Goal: Use online tool/utility: Utilize a website feature to perform a specific function

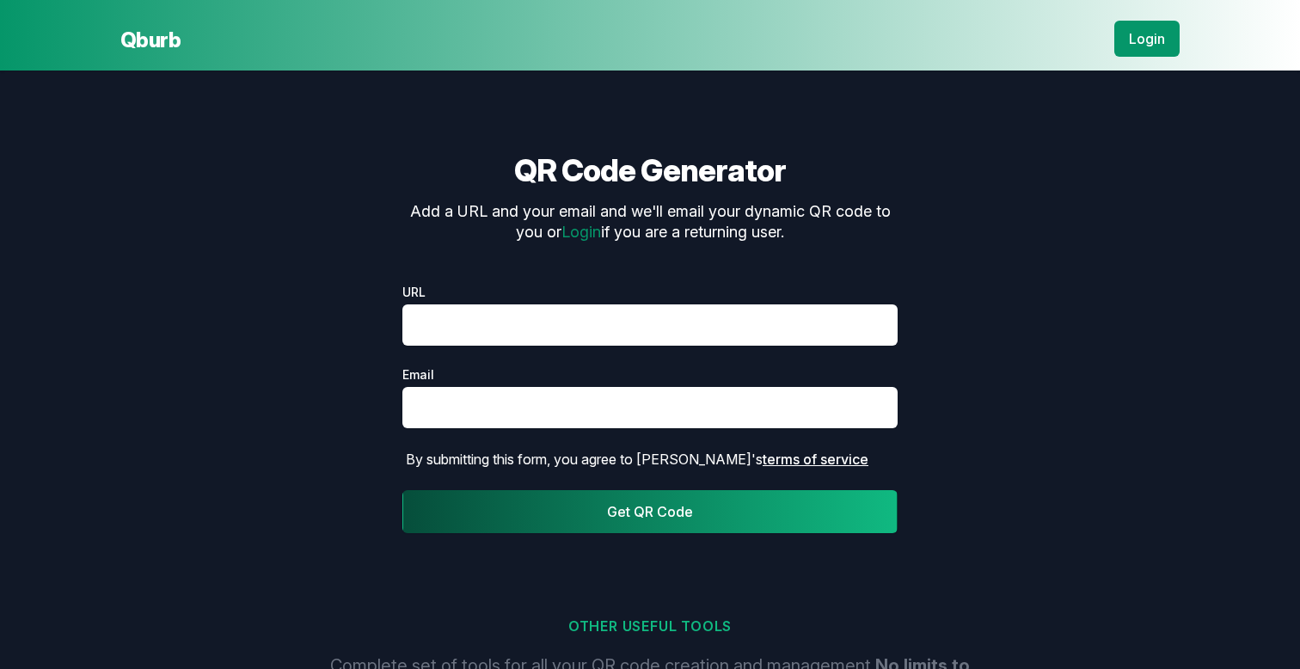
click at [1138, 39] on link "Login" at bounding box center [1147, 39] width 65 height 36
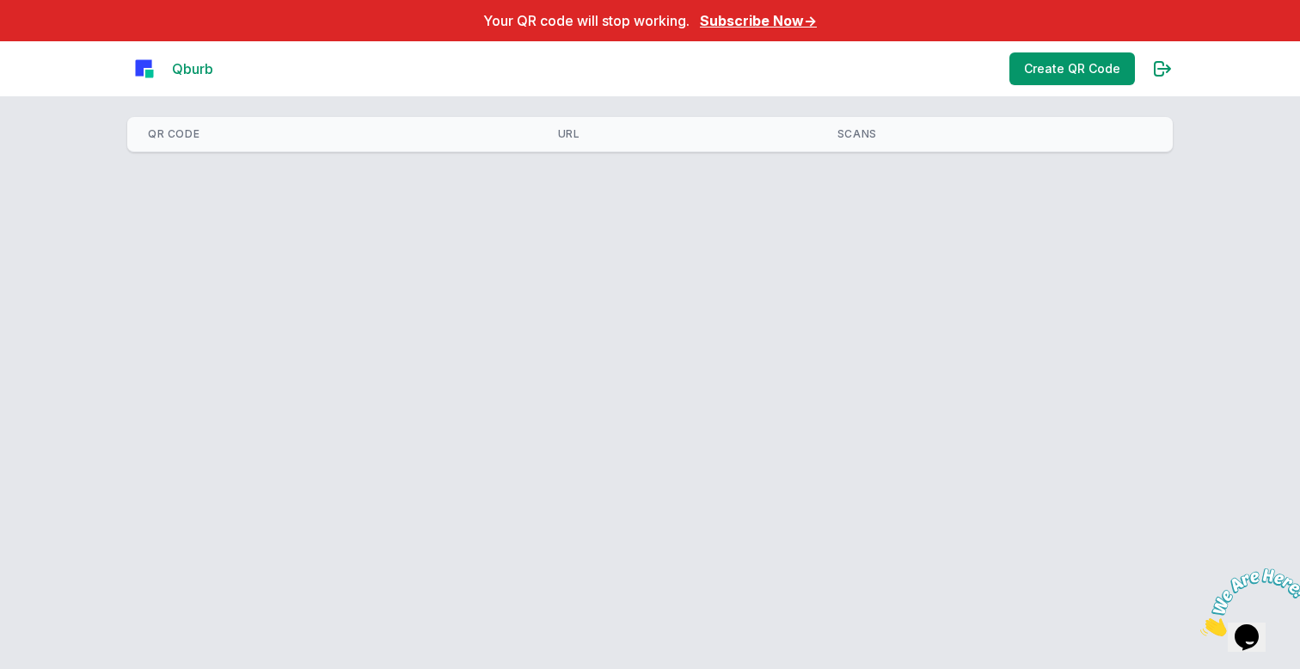
click at [786, 22] on link "Subscribe Now →" at bounding box center [758, 20] width 117 height 17
click at [1042, 79] on link "Create QR Code" at bounding box center [1073, 68] width 126 height 33
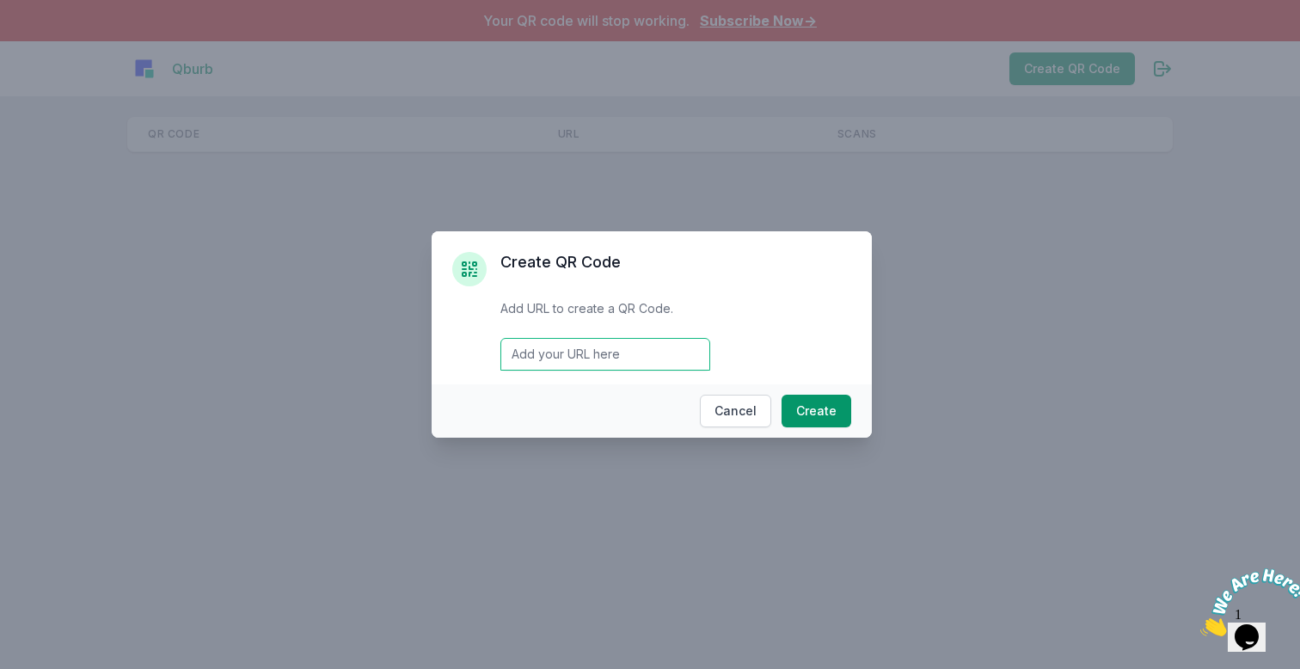
click at [554, 345] on input "Email address" at bounding box center [606, 354] width 210 height 33
click at [827, 412] on button "Create" at bounding box center [817, 411] width 70 height 33
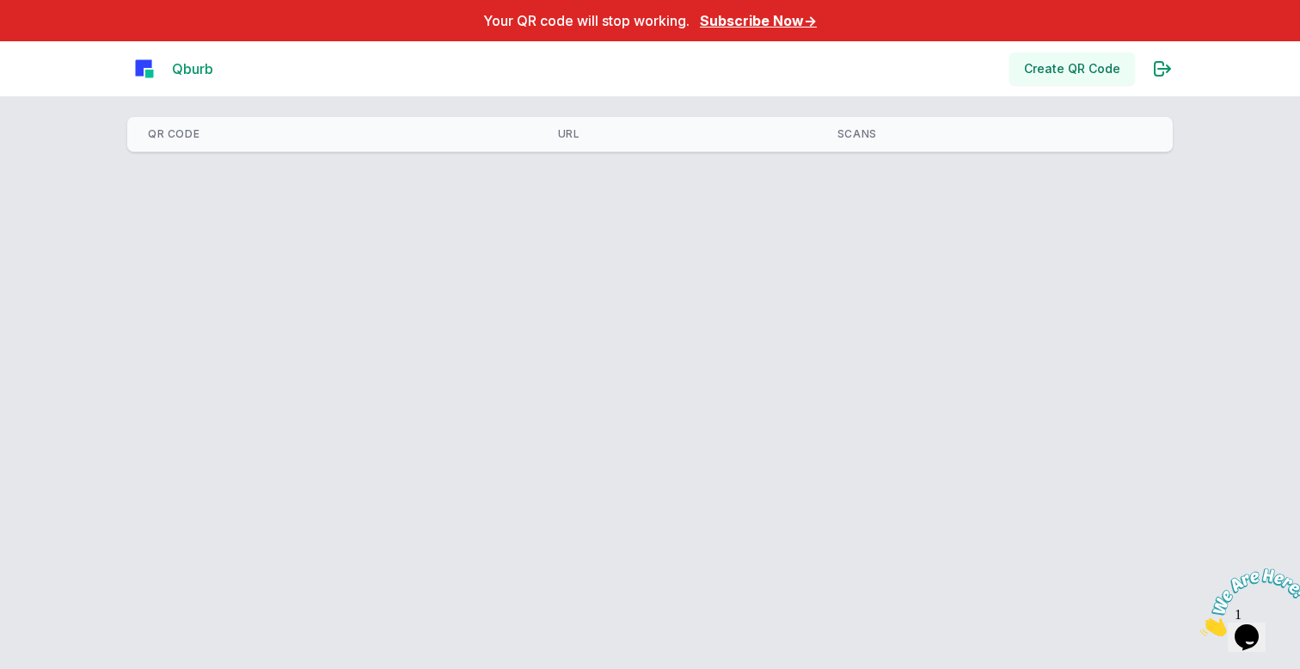
click at [1037, 59] on link "Create QR Code" at bounding box center [1073, 68] width 126 height 33
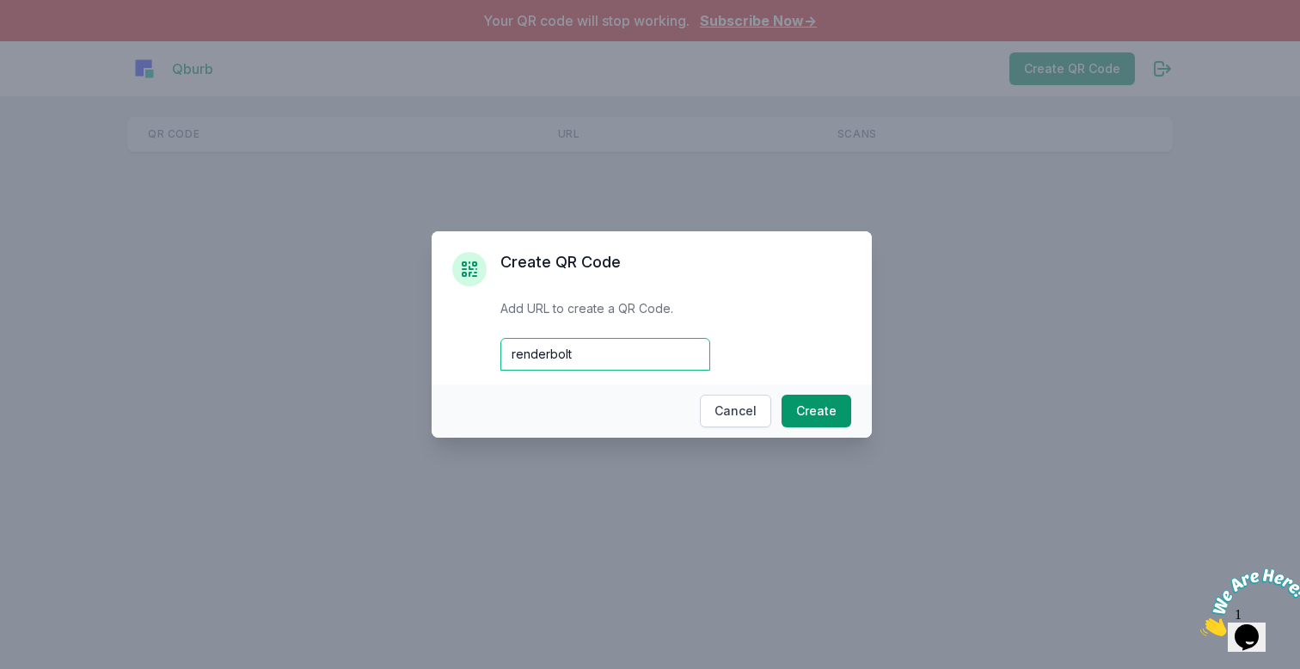
click at [596, 354] on input "renderbolt" at bounding box center [606, 354] width 210 height 33
type input "renderbolt.com"
click at [827, 413] on button "Create" at bounding box center [817, 411] width 70 height 33
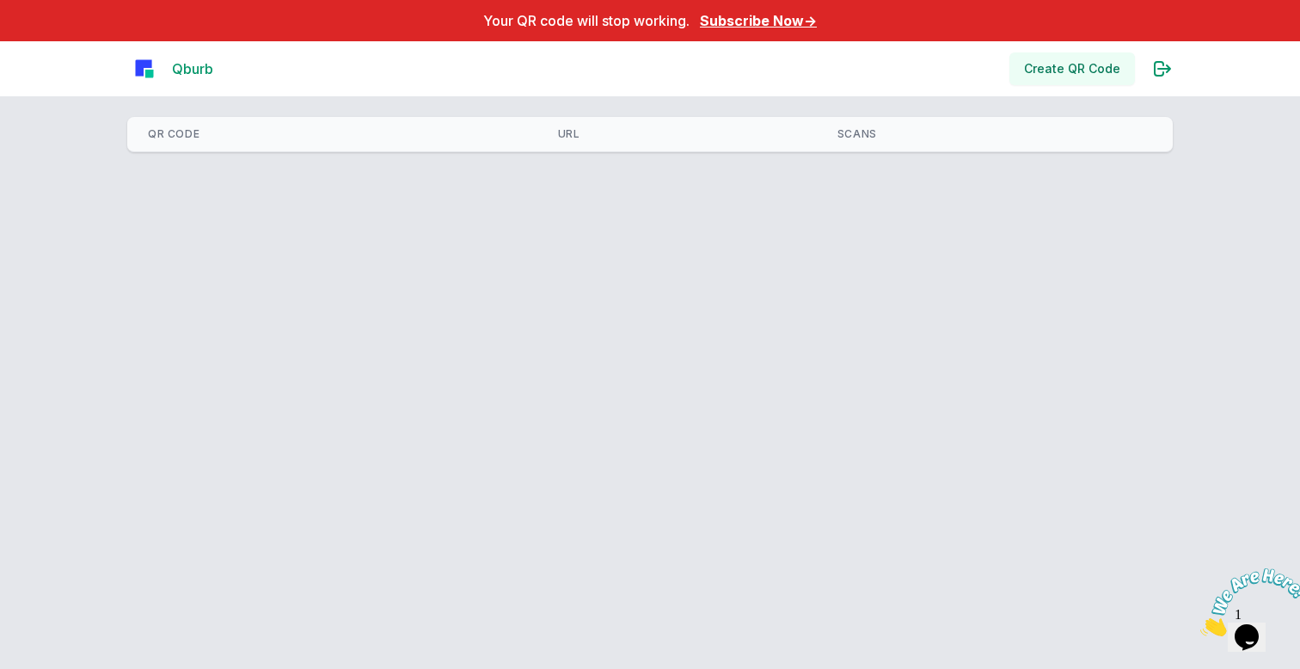
click at [1054, 70] on link "Create QR Code" at bounding box center [1073, 68] width 126 height 33
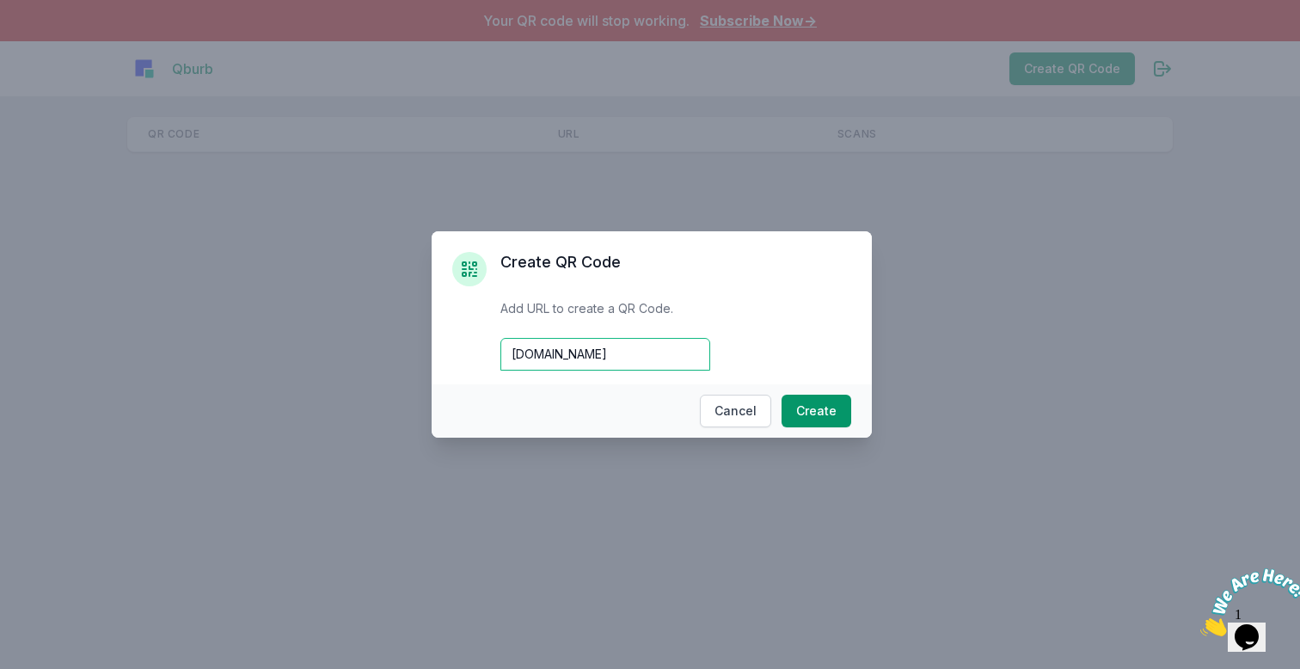
click at [648, 353] on input "renderbolt.com" at bounding box center [606, 354] width 210 height 33
paste input "https://renderbolt.com/"
type input "https://renderbolt.com/"
click at [812, 405] on button "Create" at bounding box center [817, 411] width 70 height 33
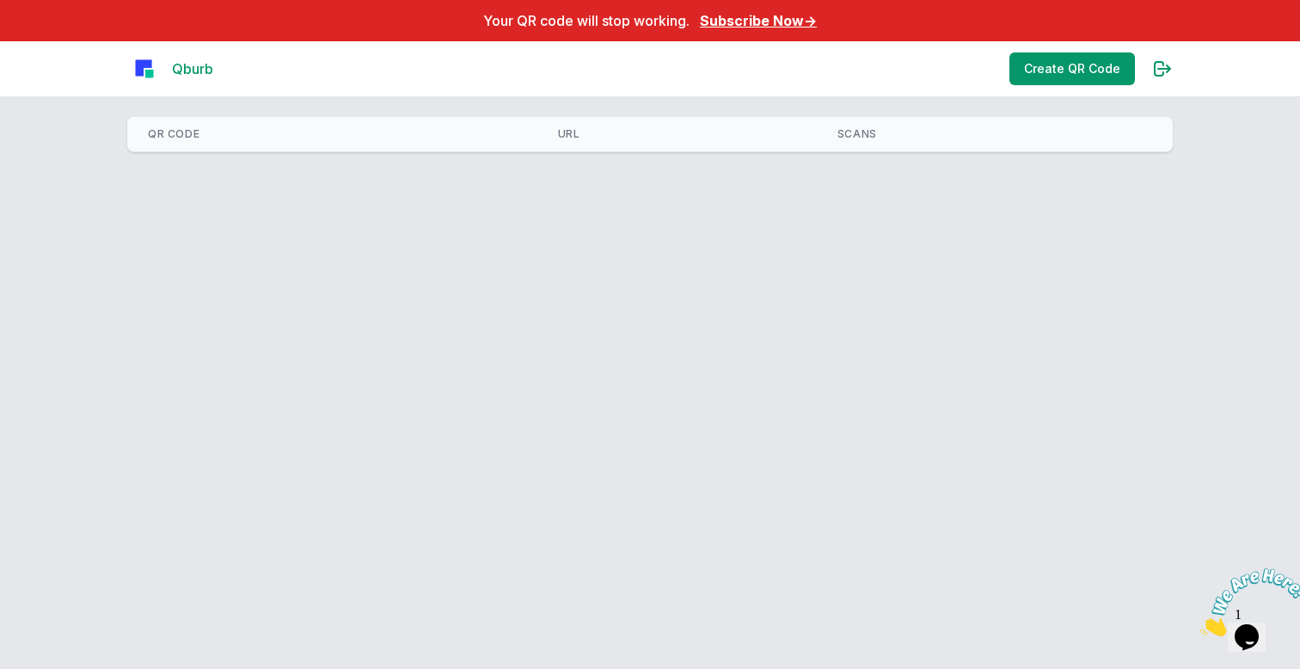
click at [1159, 70] on icon at bounding box center [1163, 68] width 21 height 21
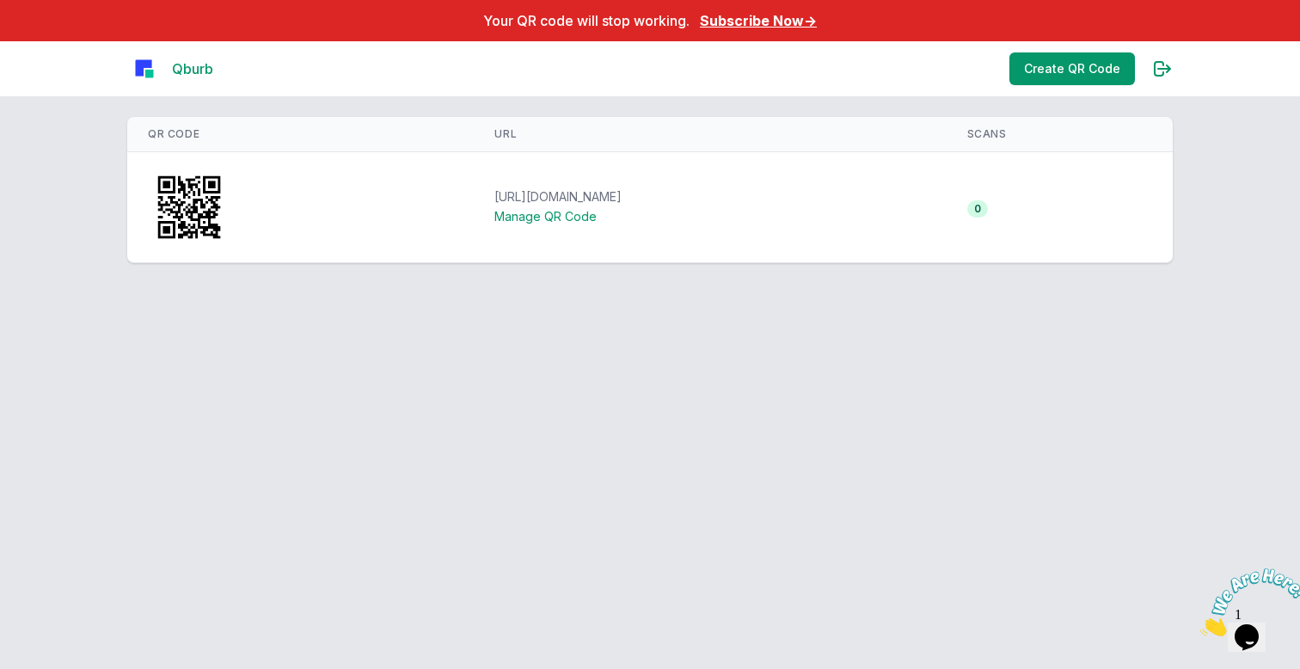
click at [563, 216] on link "Manage QR Code" at bounding box center [546, 216] width 102 height 15
click at [1269, 622] on img at bounding box center [1254, 603] width 107 height 68
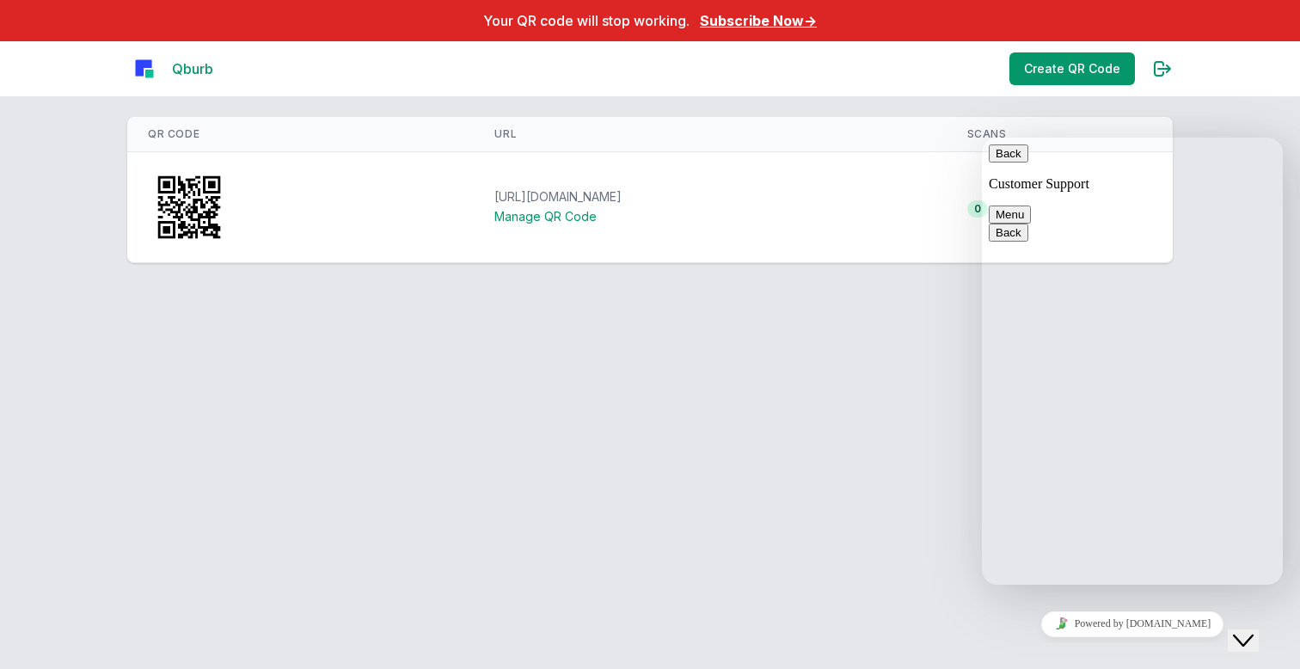
click at [1257, 630] on button "Close Chat This icon closes the chat window." at bounding box center [1243, 641] width 31 height 22
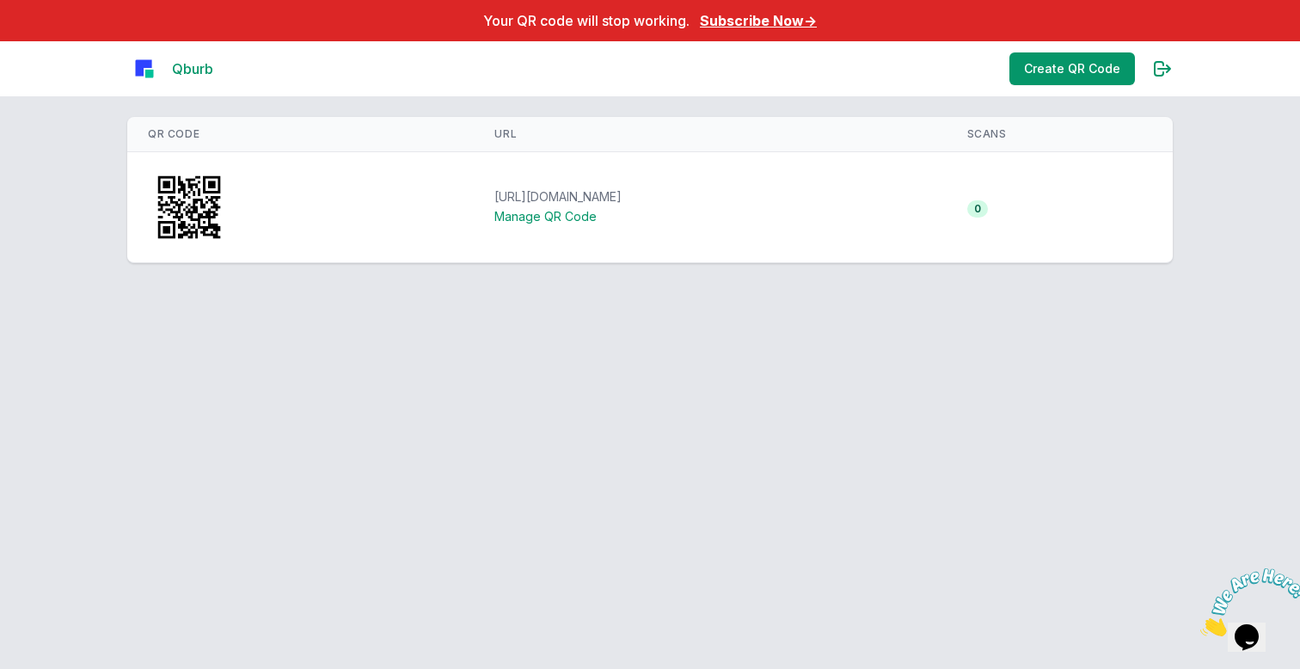
click at [543, 214] on link "Manage QR Code" at bounding box center [546, 216] width 102 height 15
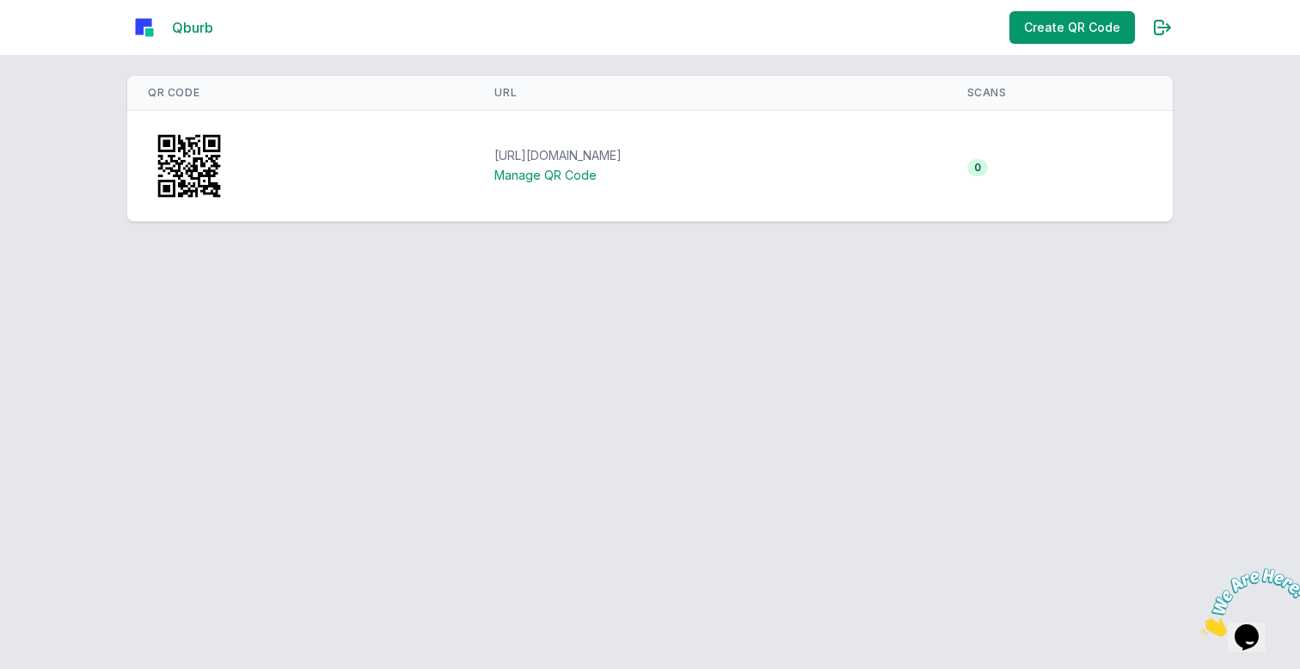
click at [556, 175] on link "Manage QR Code" at bounding box center [546, 175] width 102 height 15
click at [563, 177] on link "Manage QR Code" at bounding box center [546, 175] width 102 height 15
